Goal: Task Accomplishment & Management: Use online tool/utility

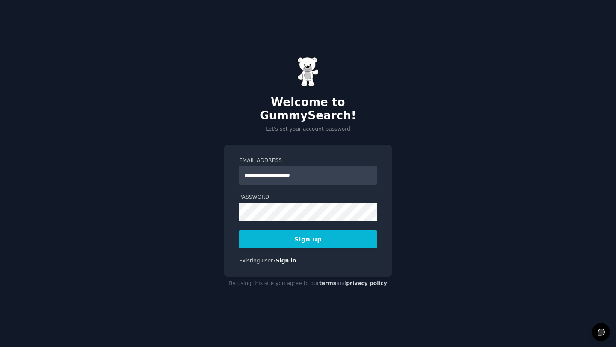
click at [306, 236] on button "Sign up" at bounding box center [308, 240] width 138 height 18
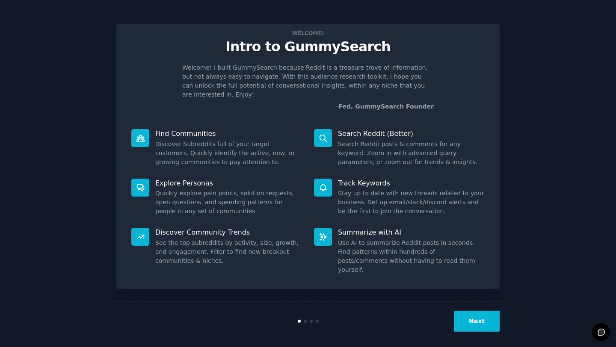
click at [477, 313] on button "Next" at bounding box center [477, 321] width 46 height 21
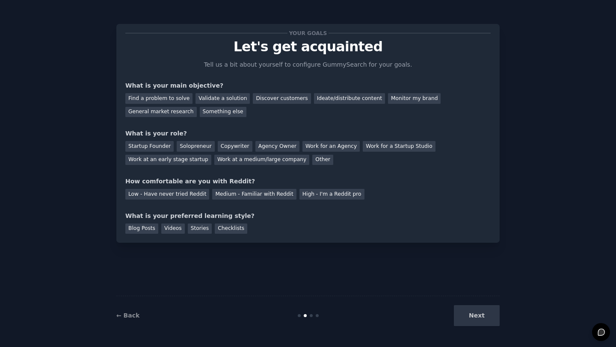
click at [478, 320] on div "Next" at bounding box center [436, 315] width 128 height 21
click at [476, 319] on div "Next" at bounding box center [436, 315] width 128 height 21
drag, startPoint x: 170, startPoint y: 99, endPoint x: 176, endPoint y: 102, distance: 6.3
click at [171, 99] on div "Find a problem to solve" at bounding box center [158, 98] width 67 height 11
click at [218, 99] on div "Validate a solution" at bounding box center [222, 98] width 54 height 11
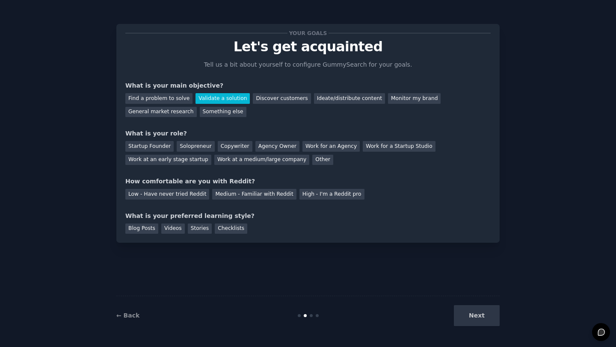
click at [464, 314] on div "Next" at bounding box center [436, 315] width 128 height 21
click at [475, 315] on div "Next" at bounding box center [436, 315] width 128 height 21
click at [201, 148] on div "Solopreneur" at bounding box center [196, 146] width 38 height 11
click at [230, 198] on div "Medium - Familiar with Reddit" at bounding box center [254, 194] width 84 height 11
click at [199, 228] on div "Stories" at bounding box center [200, 229] width 24 height 11
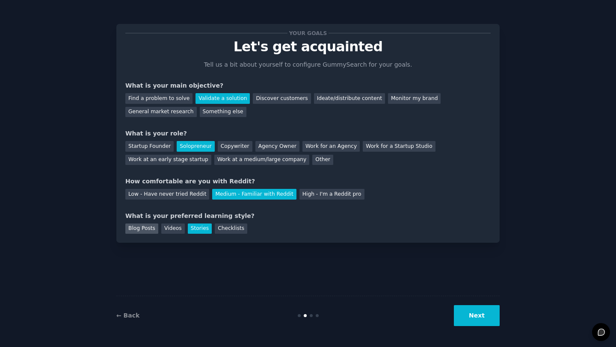
click at [133, 227] on div "Blog Posts" at bounding box center [141, 229] width 33 height 11
click at [476, 317] on button "Next" at bounding box center [477, 315] width 46 height 21
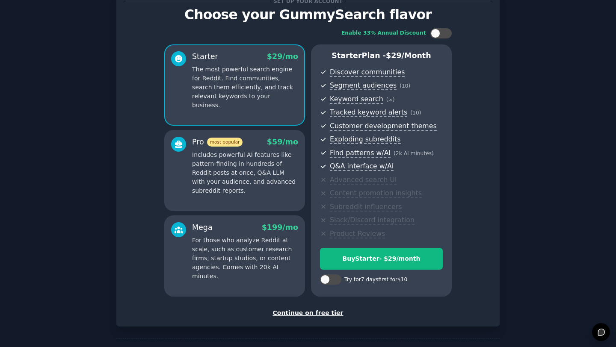
scroll to position [37, 0]
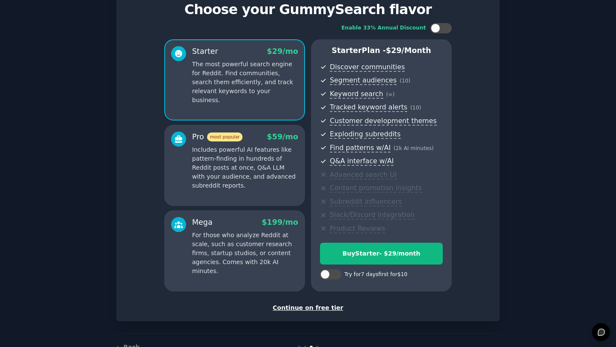
click at [328, 309] on div "Continue on free tier" at bounding box center [307, 308] width 365 height 9
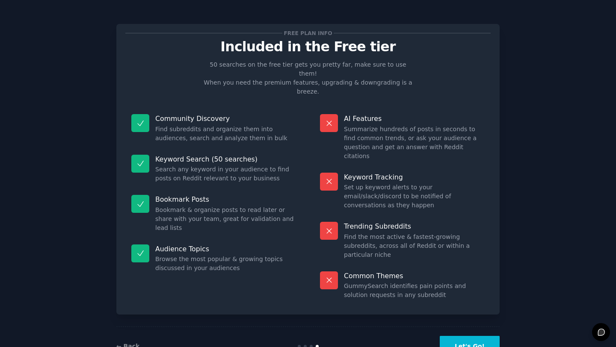
click at [468, 336] on button "Let's Go!" at bounding box center [470, 346] width 60 height 21
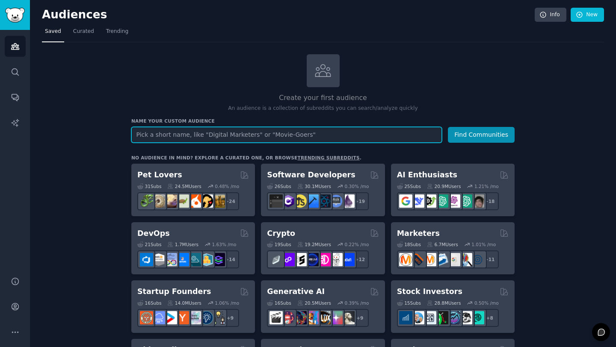
click at [176, 133] on input "text" at bounding box center [286, 135] width 310 height 16
paste input "https://gummysearch.com/r/Menopause/?utm_source=chatgpt.com"
click at [448, 127] on button "Find Communities" at bounding box center [481, 135] width 67 height 16
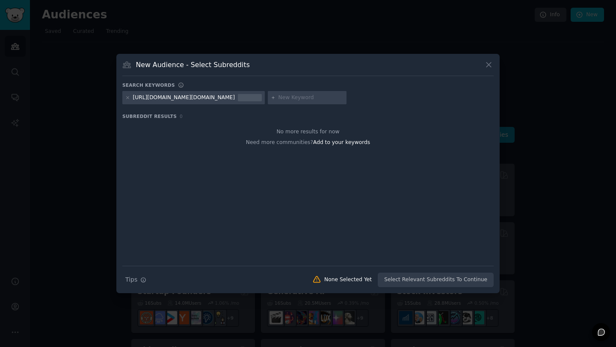
click at [491, 62] on icon at bounding box center [488, 64] width 9 height 9
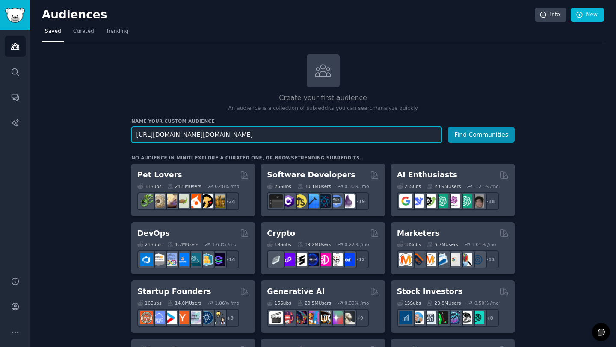
drag, startPoint x: 330, startPoint y: 135, endPoint x: 111, endPoint y: 131, distance: 219.0
paste input "r/Menopause"
type input "r/Menopause"
click at [448, 127] on button "Find Communities" at bounding box center [481, 135] width 67 height 16
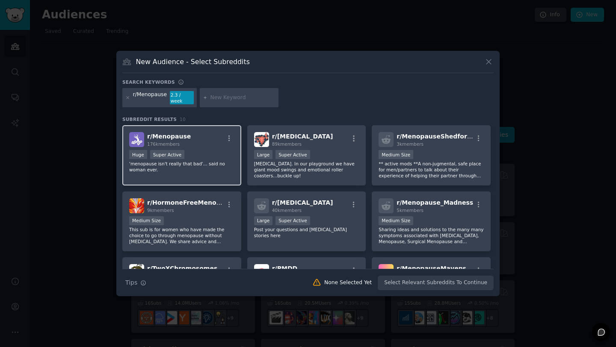
click at [207, 163] on p "'menopause isn't really that bad'... said no woman ever." at bounding box center [181, 167] width 105 height 12
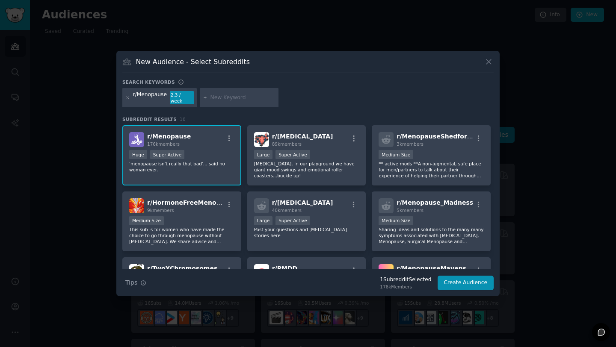
click at [207, 163] on p "'menopause isn't really that bad'... said no woman ever." at bounding box center [181, 167] width 105 height 12
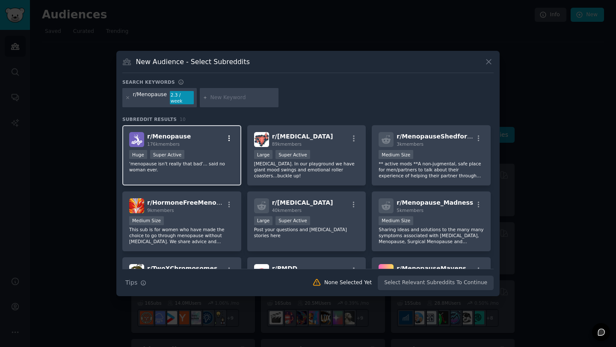
click at [230, 136] on icon "button" at bounding box center [229, 139] width 8 height 8
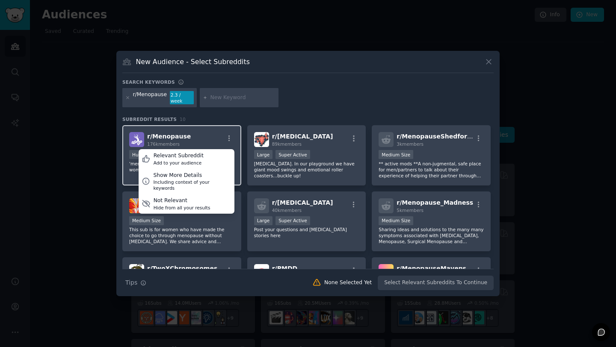
click at [206, 133] on div "r/ Menopause 176k members Relevant Subreddit Add to your audience Show More Det…" at bounding box center [181, 139] width 105 height 15
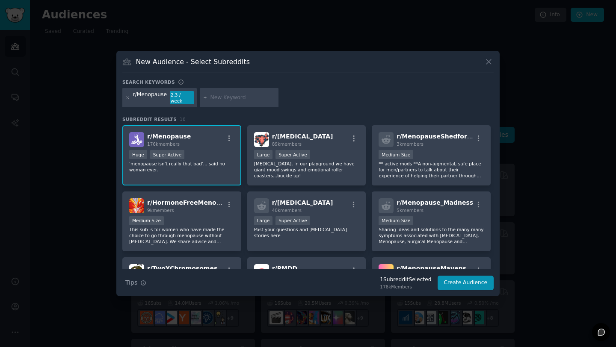
click at [206, 133] on div "r/ Menopause 176k members" at bounding box center [181, 139] width 105 height 15
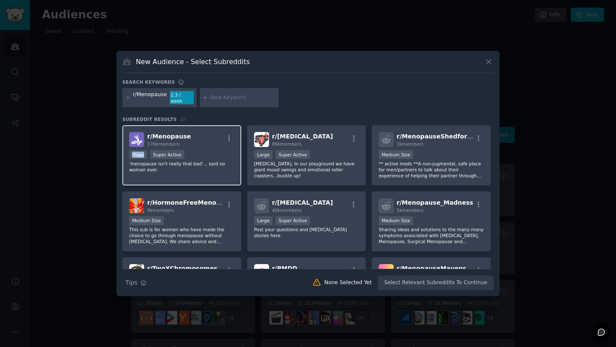
click at [206, 133] on div "r/ Menopause 176k members" at bounding box center [181, 139] width 105 height 15
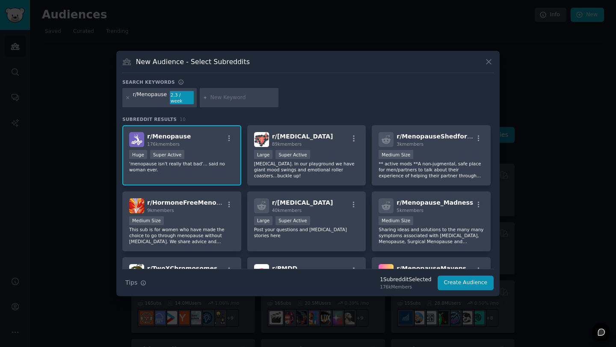
click at [211, 153] on div "Huge Super Active" at bounding box center [181, 155] width 105 height 11
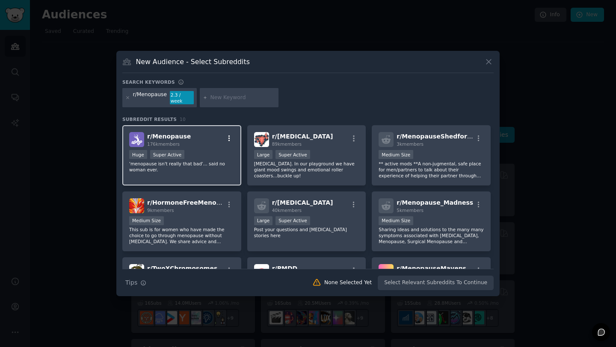
click at [227, 138] on icon "button" at bounding box center [229, 139] width 8 height 8
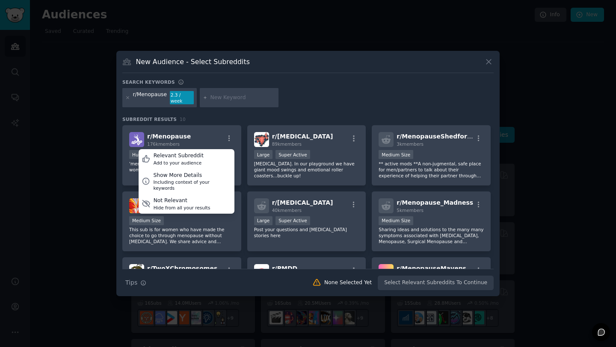
click at [67, 139] on div at bounding box center [308, 173] width 616 height 347
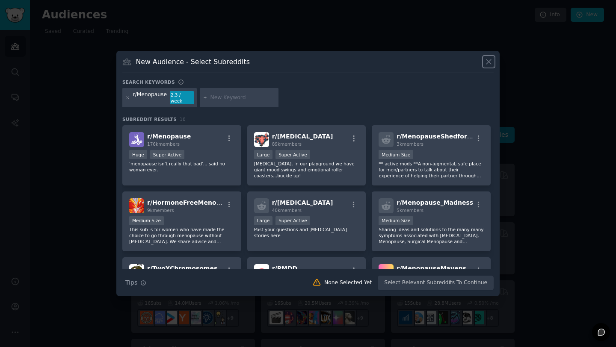
click at [489, 66] on icon at bounding box center [488, 61] width 9 height 9
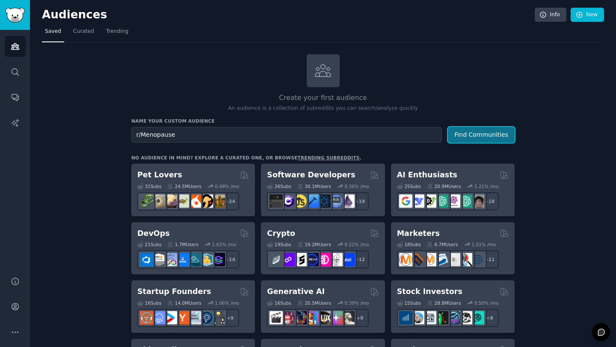
click at [464, 136] on button "Find Communities" at bounding box center [481, 135] width 67 height 16
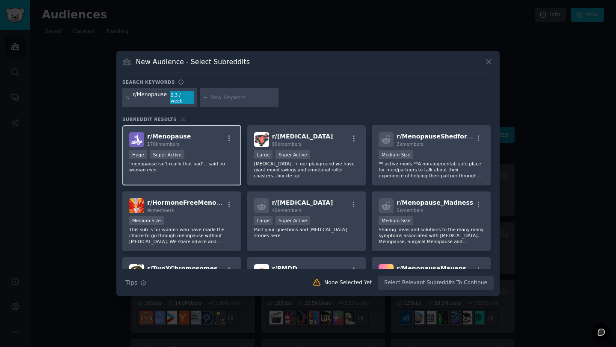
click at [173, 161] on p "'menopause isn't really that bad'... said no woman ever." at bounding box center [181, 167] width 105 height 12
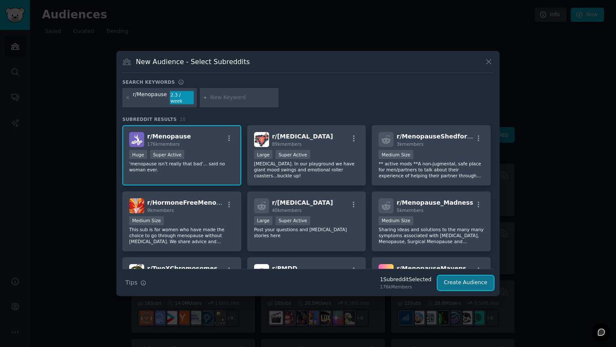
click at [468, 280] on button "Create Audience" at bounding box center [465, 283] width 56 height 15
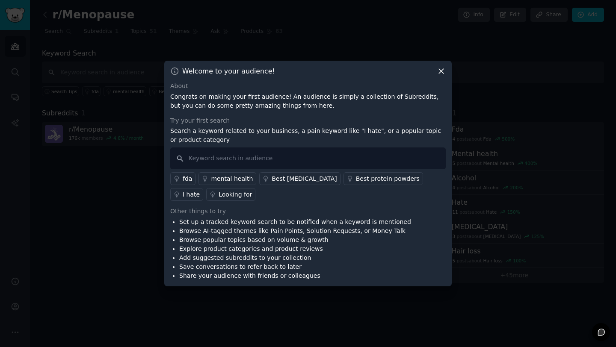
click at [297, 142] on p "Search a keyword related to your business, a pain keyword like "I hate", or a p…" at bounding box center [307, 136] width 275 height 18
click at [208, 162] on input "text" at bounding box center [307, 159] width 275 height 22
type input "c"
type input "menopause anxiety crochet"
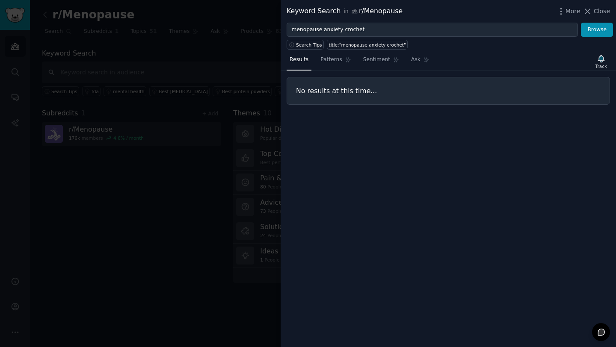
click at [604, 12] on span "Close" at bounding box center [602, 11] width 16 height 9
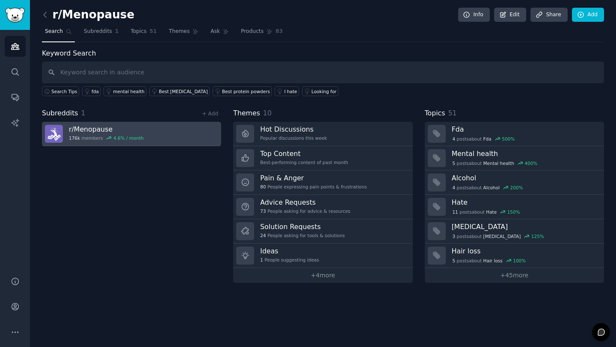
click at [160, 139] on link "r/ Menopause 176k members 4.6 % / month" at bounding box center [131, 134] width 179 height 24
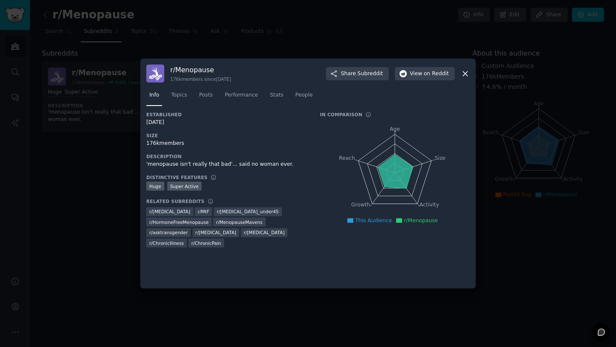
click at [160, 139] on div "Size 176k members" at bounding box center [227, 140] width 162 height 15
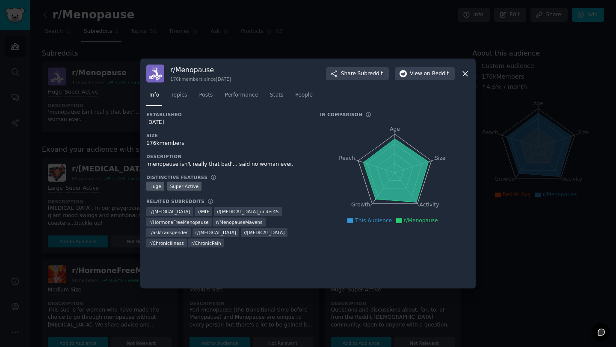
click at [466, 74] on icon at bounding box center [465, 73] width 9 height 9
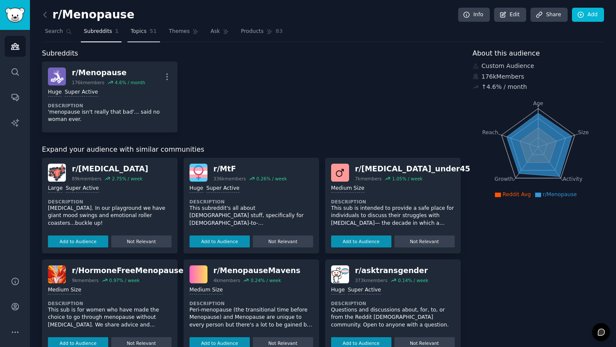
click at [137, 33] on span "Topics" at bounding box center [138, 32] width 16 height 8
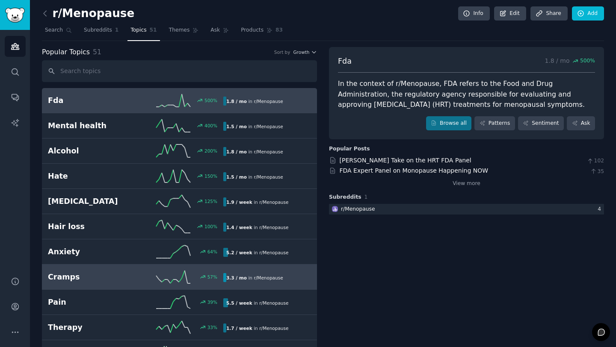
scroll to position [2, 0]
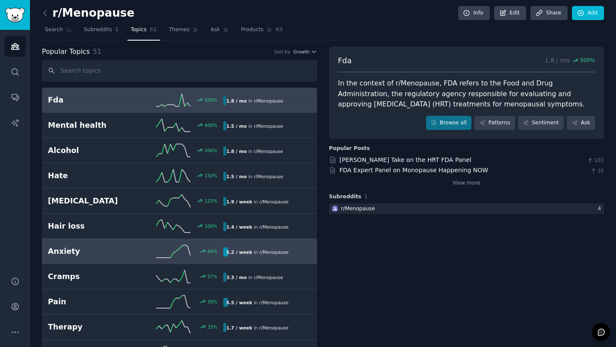
click at [69, 251] on h2 "Anxiety" at bounding box center [92, 251] width 88 height 11
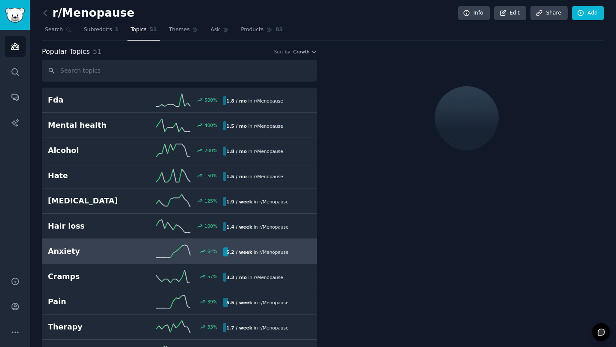
click at [69, 251] on h2 "Anxiety" at bounding box center [92, 251] width 88 height 11
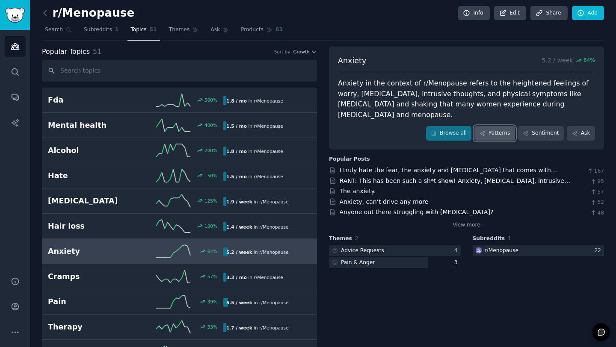
click at [499, 126] on link "Patterns" at bounding box center [494, 133] width 40 height 15
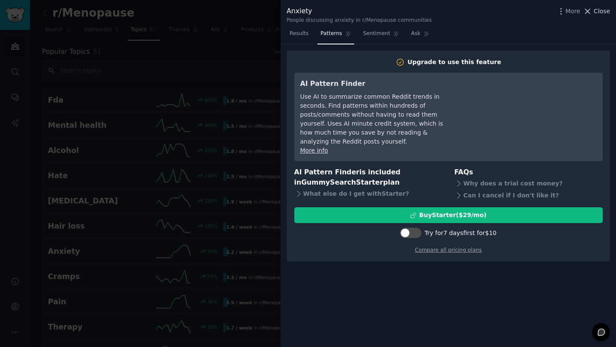
click at [598, 9] on span "Close" at bounding box center [602, 11] width 16 height 9
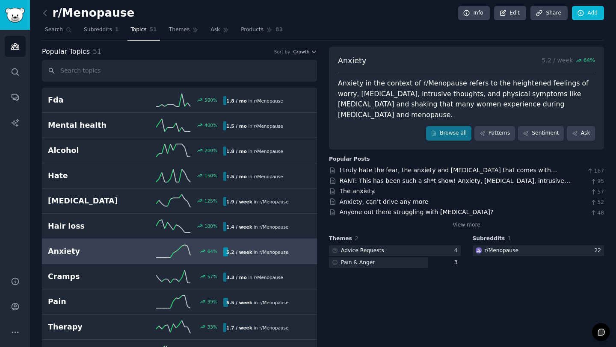
click at [245, 254] on b "5.2 / week" at bounding box center [239, 252] width 26 height 5
click at [103, 31] on span "Subreddits" at bounding box center [98, 30] width 28 height 8
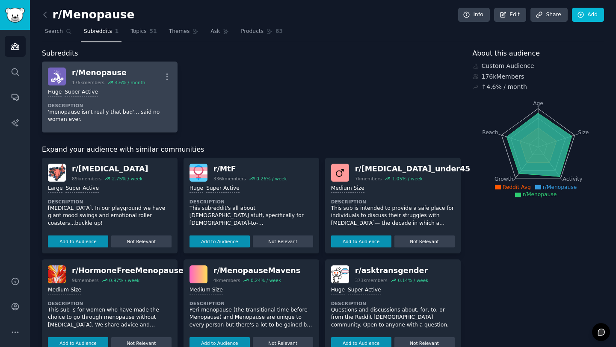
click at [139, 103] on dt "Description" at bounding box center [110, 106] width 124 height 6
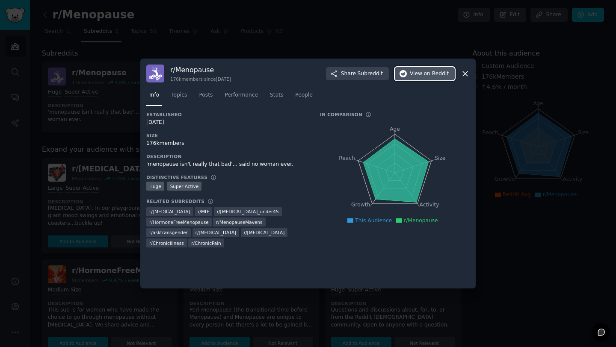
click at [434, 73] on span "on Reddit" at bounding box center [436, 74] width 25 height 8
click at [464, 76] on icon at bounding box center [465, 73] width 9 height 9
